Goal: Task Accomplishment & Management: Use online tool/utility

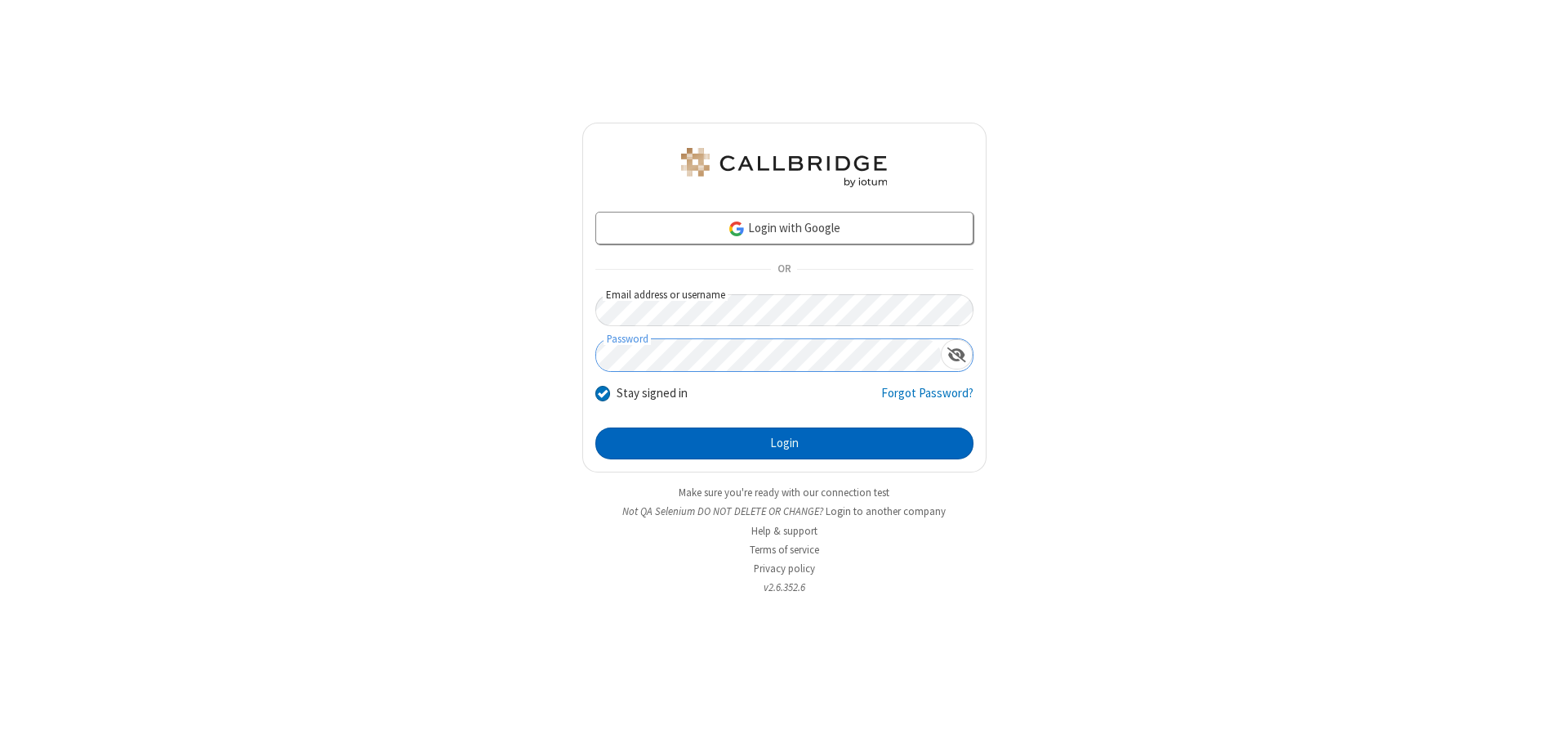
click at [784, 443] on button "Login" at bounding box center [784, 444] width 378 height 33
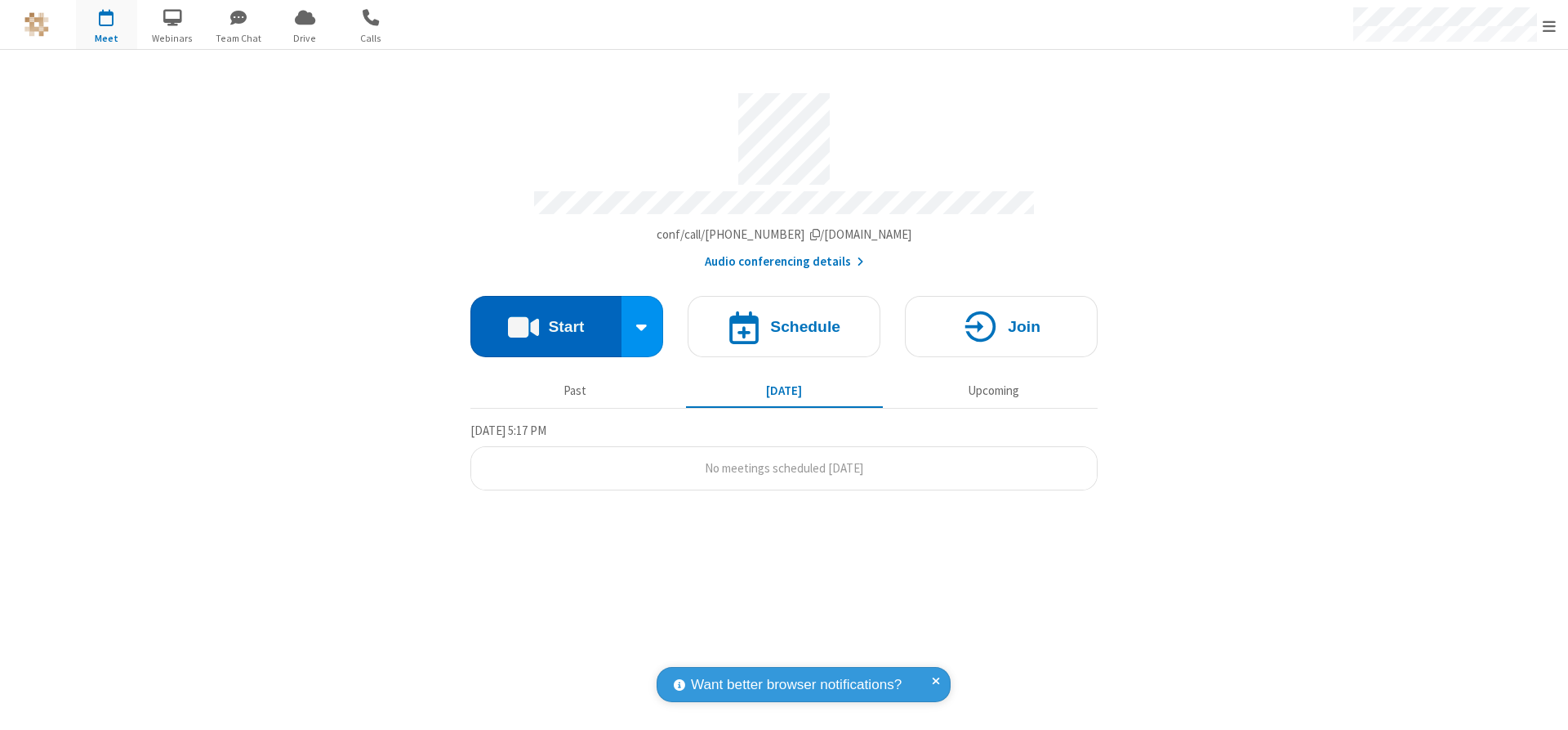
click at [545, 320] on button "Start" at bounding box center [546, 326] width 151 height 61
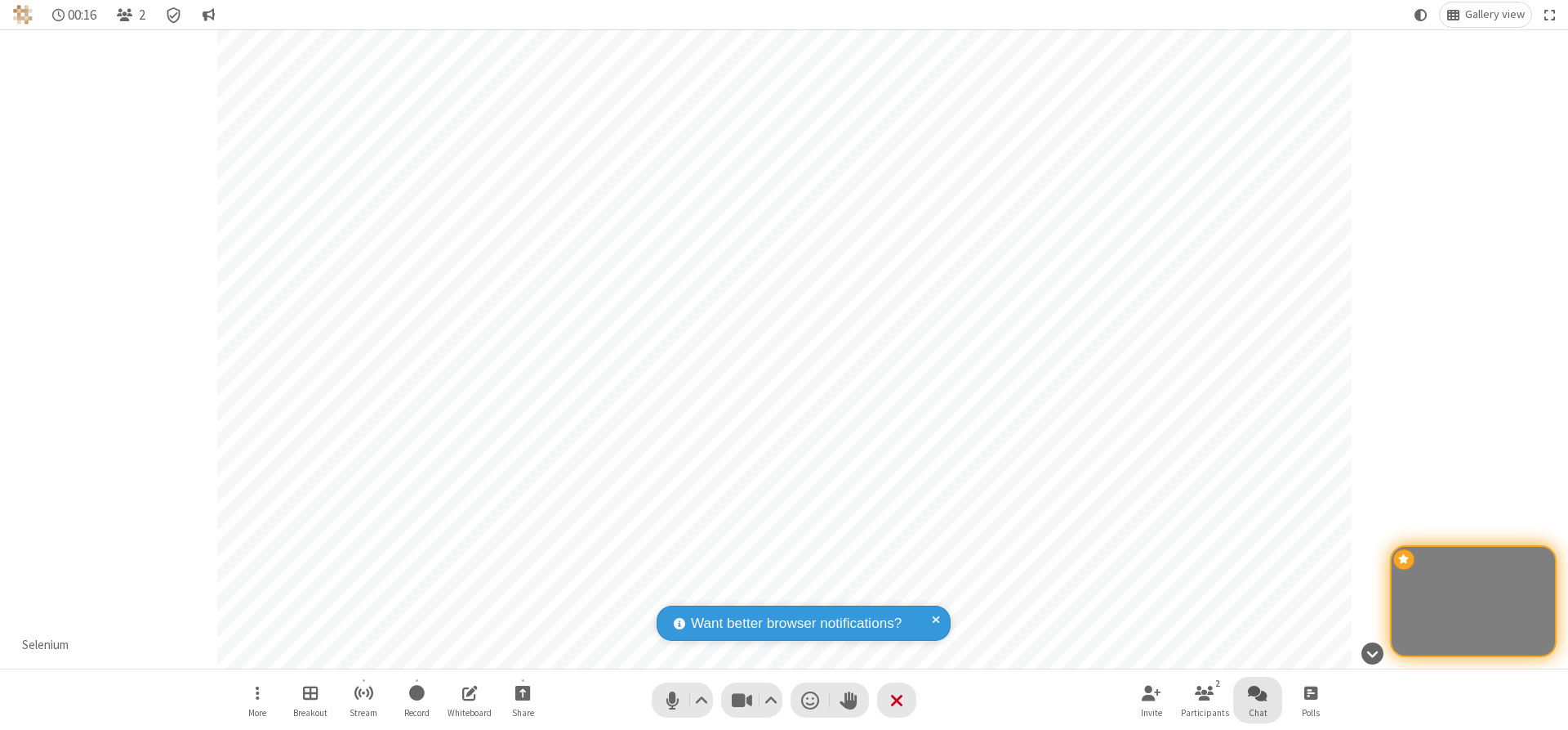
click at [1258, 692] on span "Open chat" at bounding box center [1258, 692] width 20 height 20
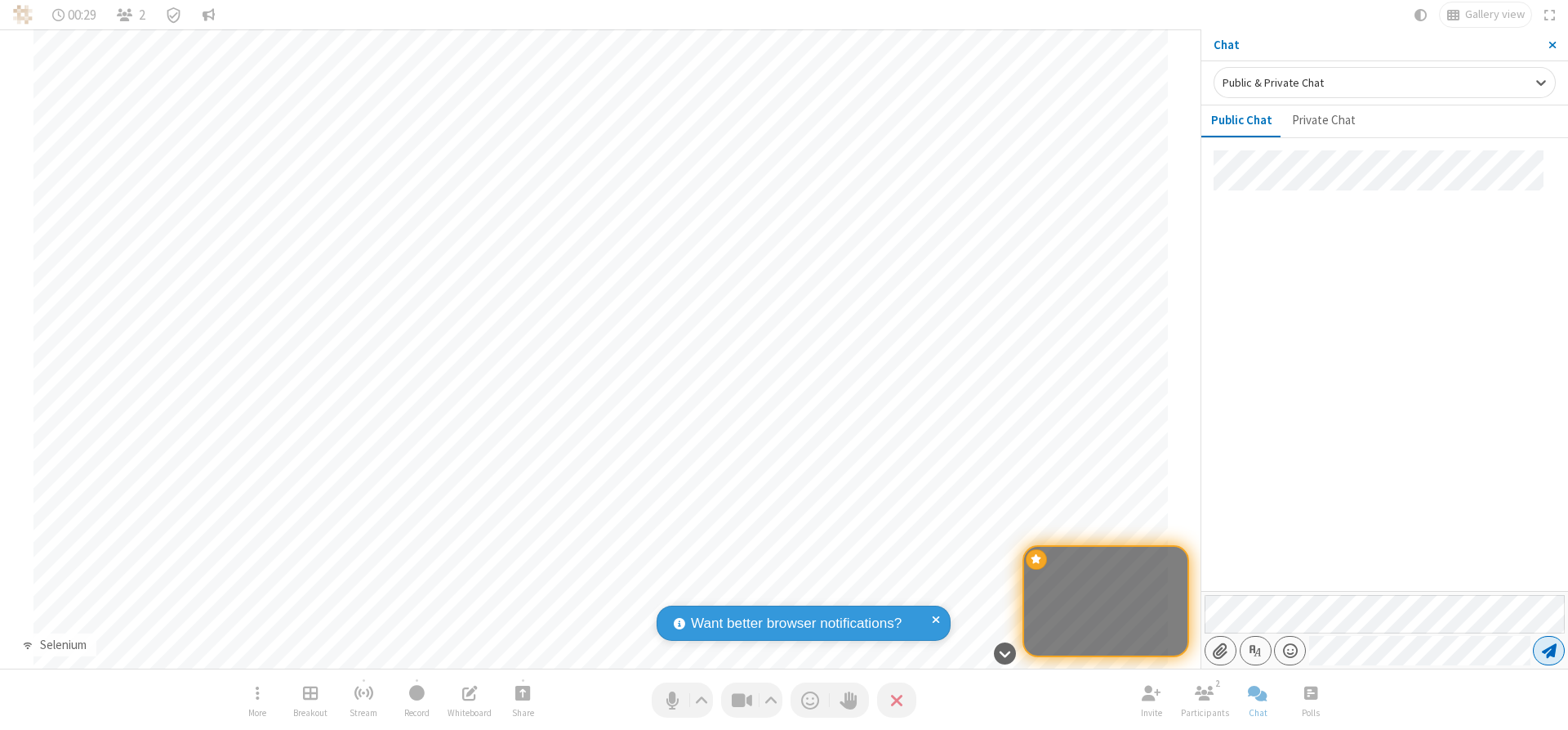
click at [1549, 651] on span "Send message" at bounding box center [1549, 650] width 15 height 17
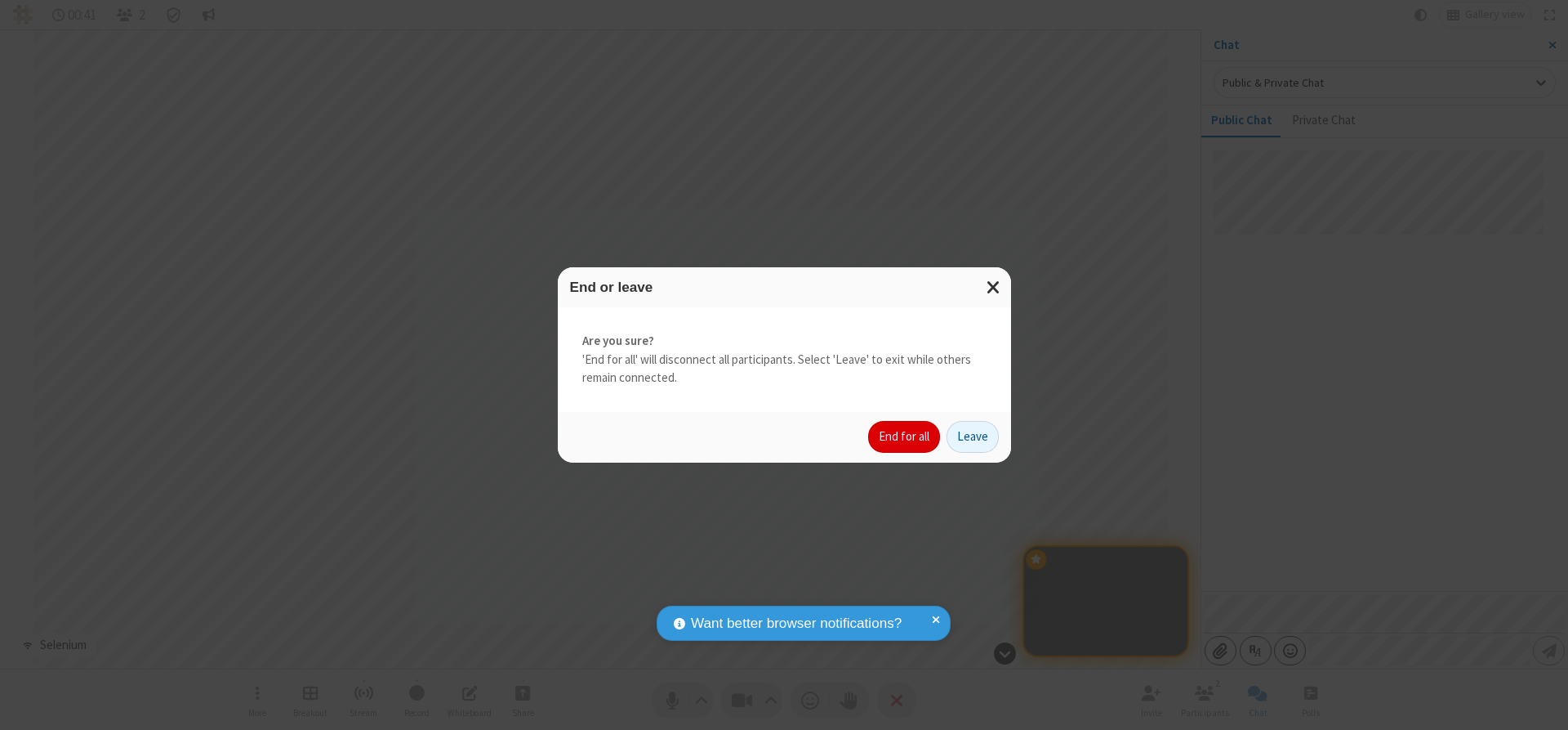
click at [905, 436] on button "End for all" at bounding box center [904, 438] width 72 height 33
